Goal: Find specific page/section: Find specific page/section

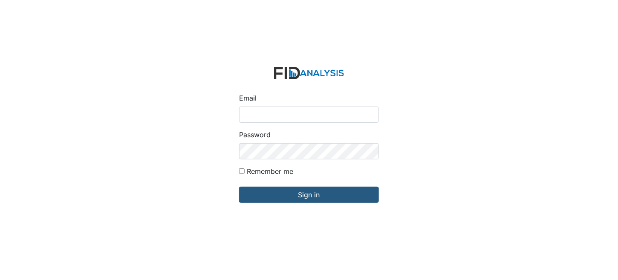
click at [264, 114] on input "Email" at bounding box center [309, 114] width 140 height 16
type input "[EMAIL_ADDRESS][DOMAIN_NAME]"
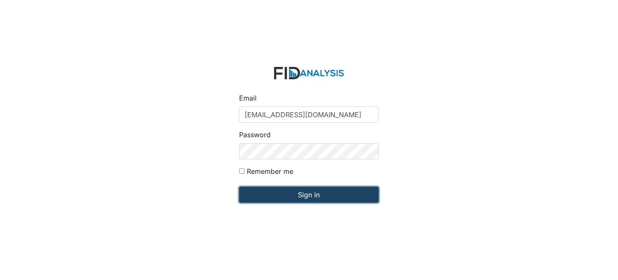
click at [348, 193] on input "Sign in" at bounding box center [309, 195] width 140 height 16
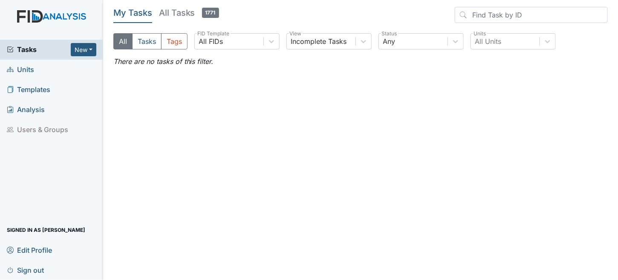
click at [43, 69] on link "Units" at bounding box center [51, 70] width 103 height 20
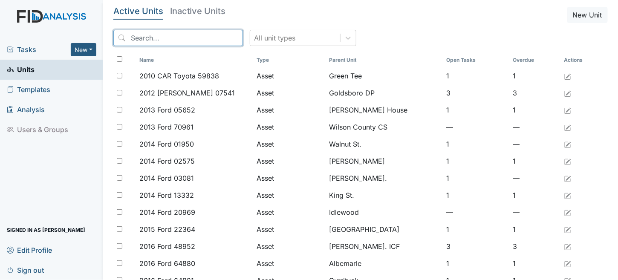
click at [187, 38] on input "search" at bounding box center [177, 38] width 129 height 16
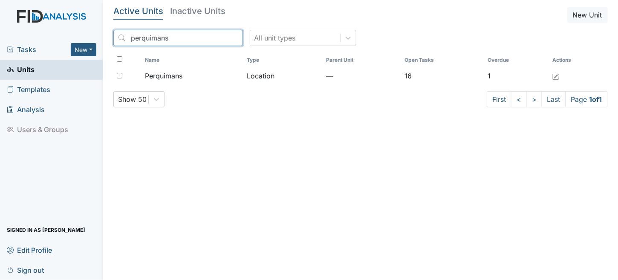
type input "perquimans"
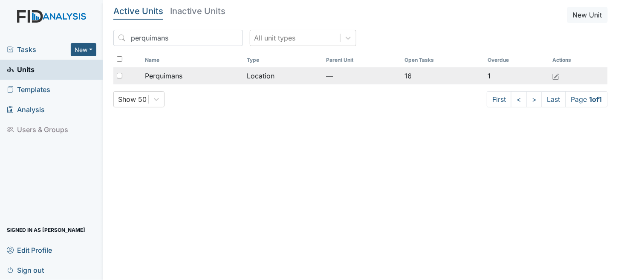
click at [252, 75] on td "Location" at bounding box center [282, 75] width 79 height 17
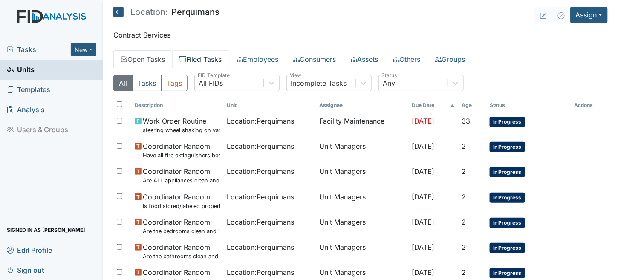
click at [217, 54] on link "Filed Tasks" at bounding box center [200, 59] width 57 height 18
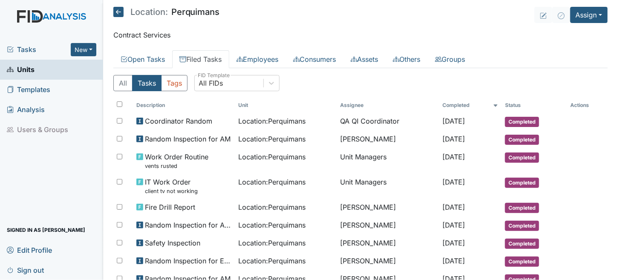
click at [345, 82] on div "All Tasks Tags All FIDs FID Template" at bounding box center [360, 86] width 494 height 23
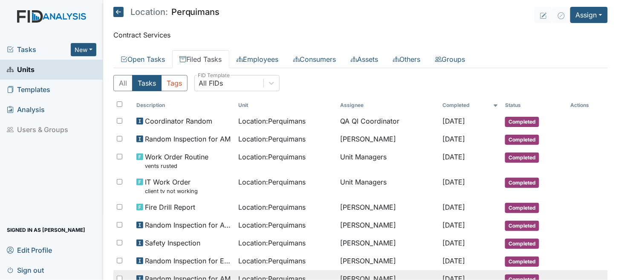
scroll to position [170, 0]
